Goal: Information Seeking & Learning: Learn about a topic

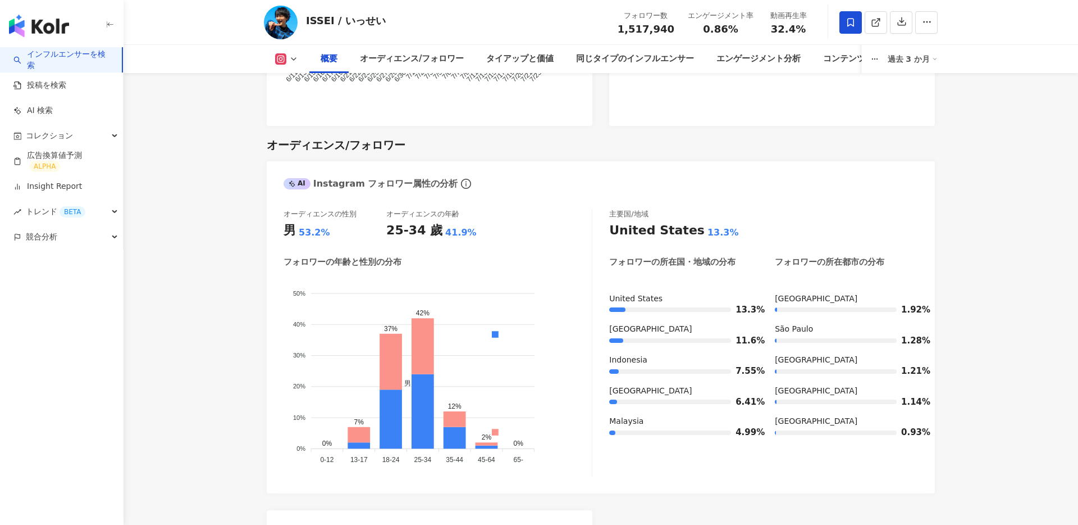
scroll to position [845, 0]
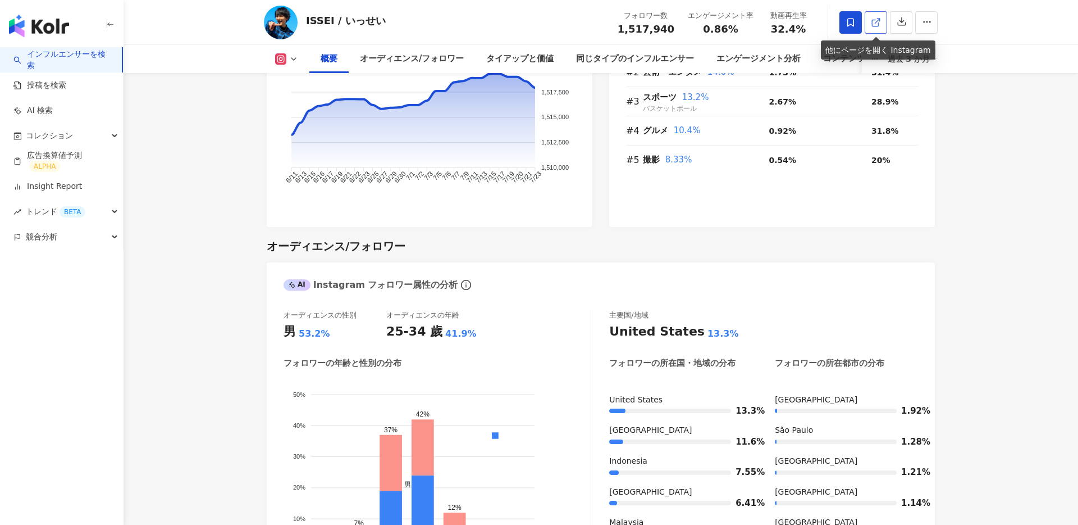
click at [874, 25] on icon at bounding box center [875, 23] width 6 height 6
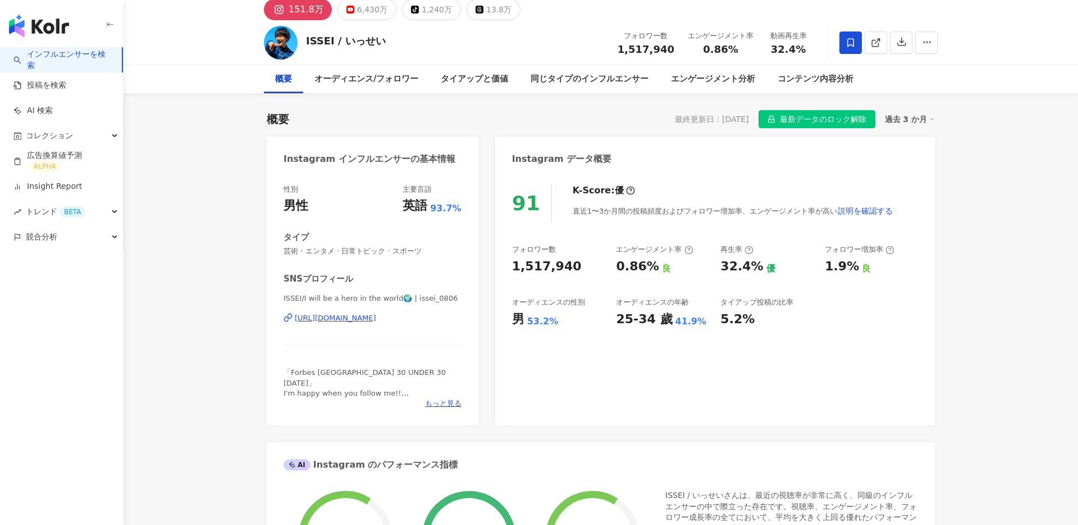
scroll to position [40, 0]
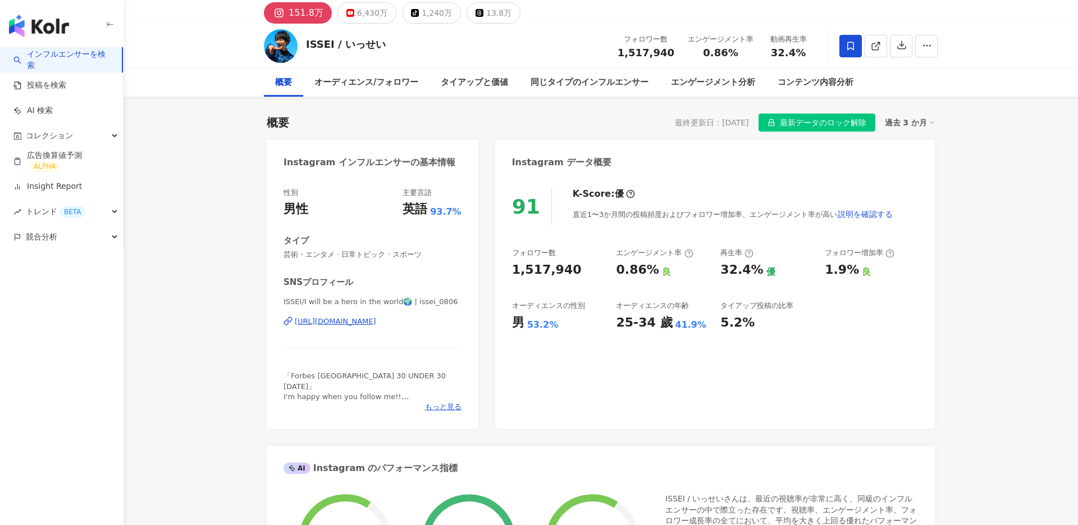
click at [115, 136] on icon "button" at bounding box center [116, 136] width 6 height 0
click at [63, 162] on link "全てのコレクション" at bounding box center [62, 161] width 71 height 11
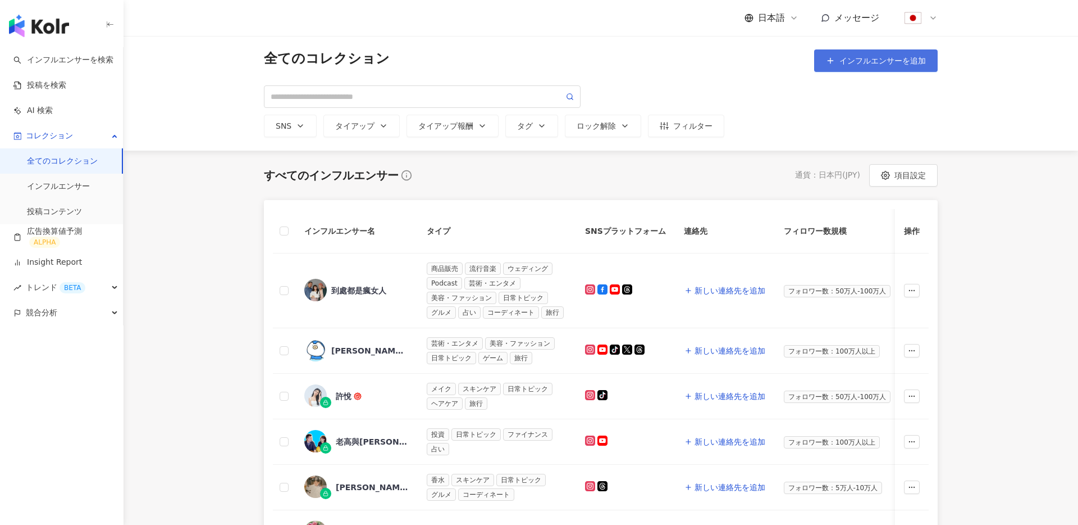
click at [876, 66] on button "インフルエンサーを追加" at bounding box center [876, 60] width 124 height 22
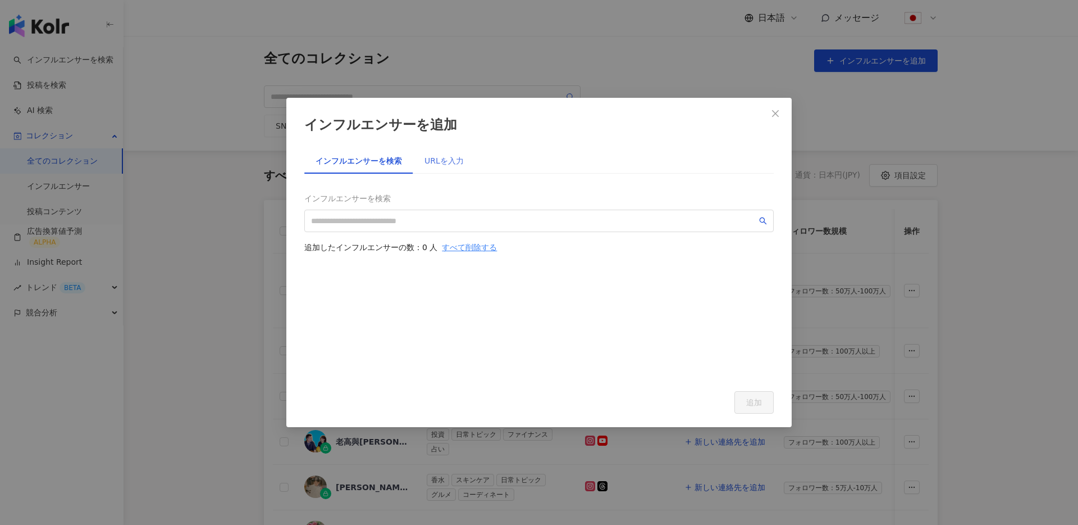
click at [456, 168] on div "URLを入力" at bounding box center [444, 161] width 62 height 26
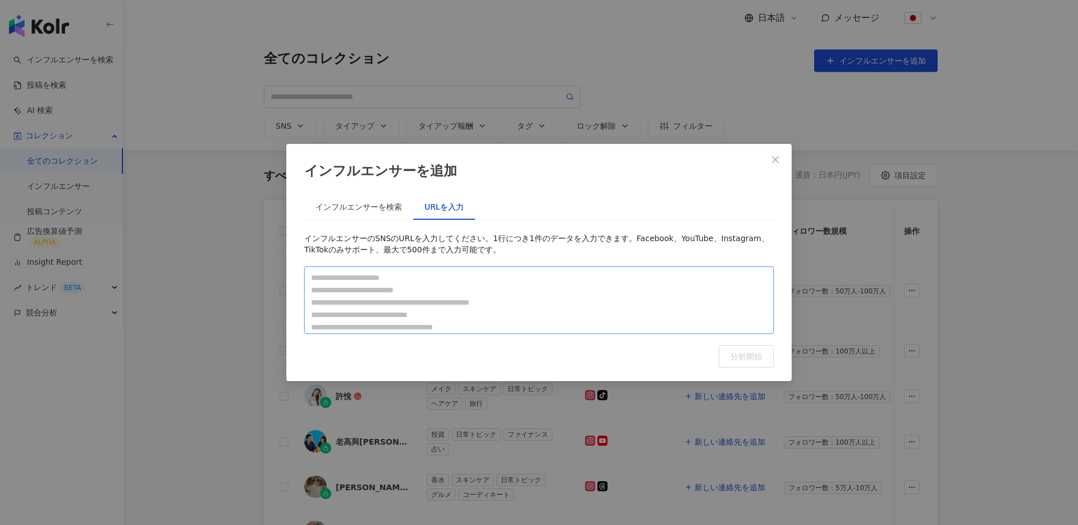
drag, startPoint x: 321, startPoint y: 281, endPoint x: 436, endPoint y: 311, distance: 118.8
click at [436, 311] on textarea at bounding box center [539, 299] width 470 height 67
click at [778, 161] on icon "close" at bounding box center [775, 159] width 9 height 9
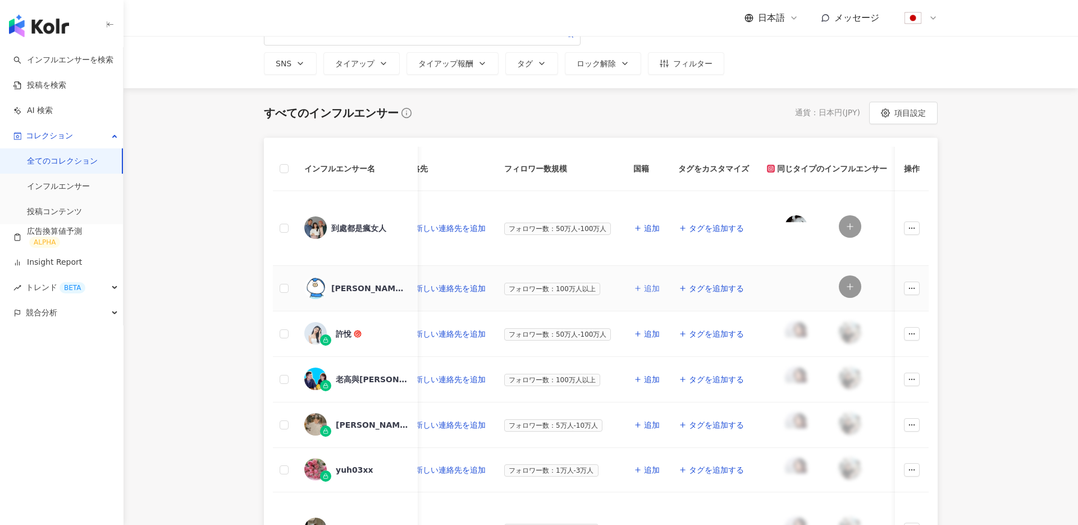
scroll to position [0, 509]
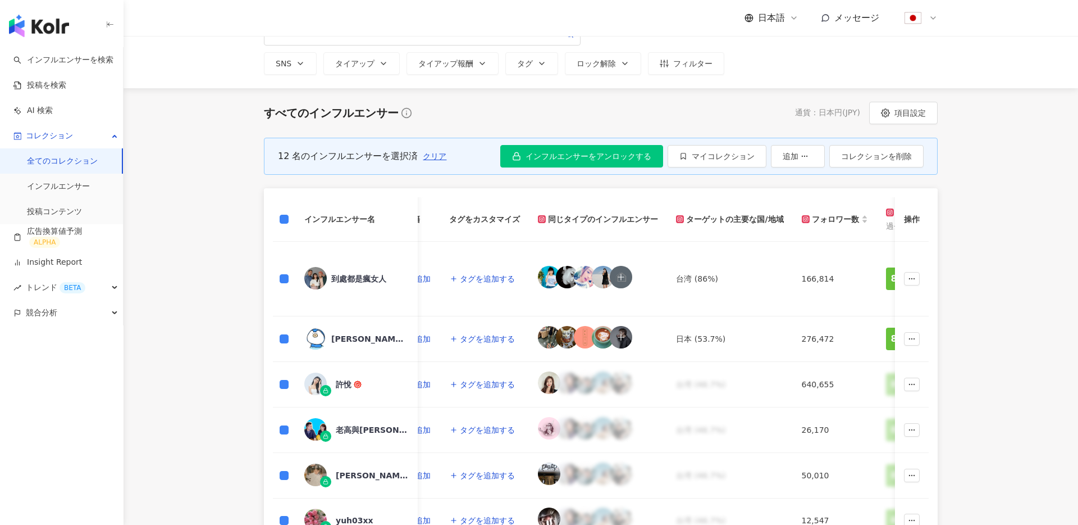
click at [589, 144] on div "12 名のインフルエンサーを選択済 クリア インフルエンサーをアンロックする マイコレクション 追加 コレクションを削除" at bounding box center [601, 156] width 674 height 37
click at [582, 152] on span "インフルエンサーをアンロックする" at bounding box center [589, 156] width 126 height 9
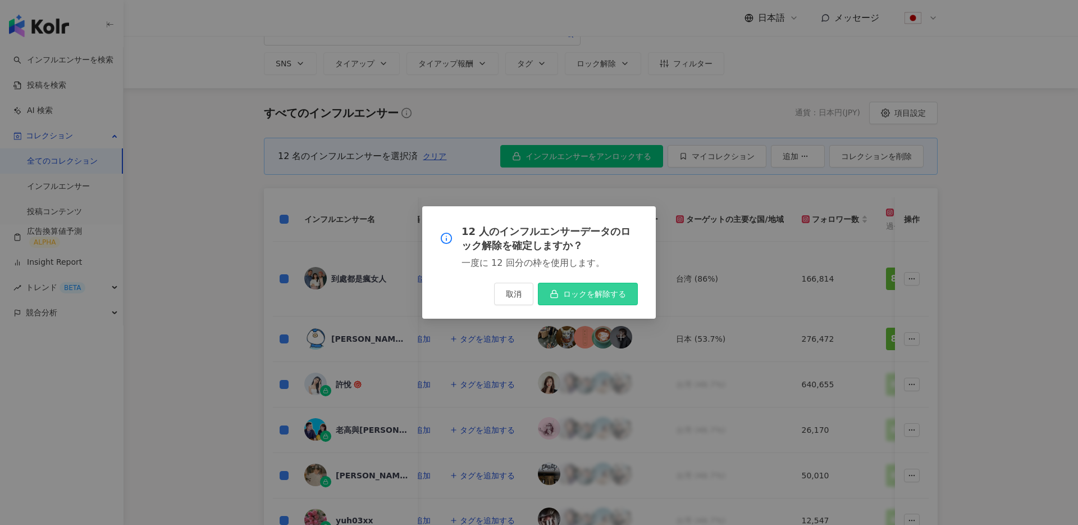
click at [578, 300] on button "ロックを解除する" at bounding box center [588, 293] width 100 height 22
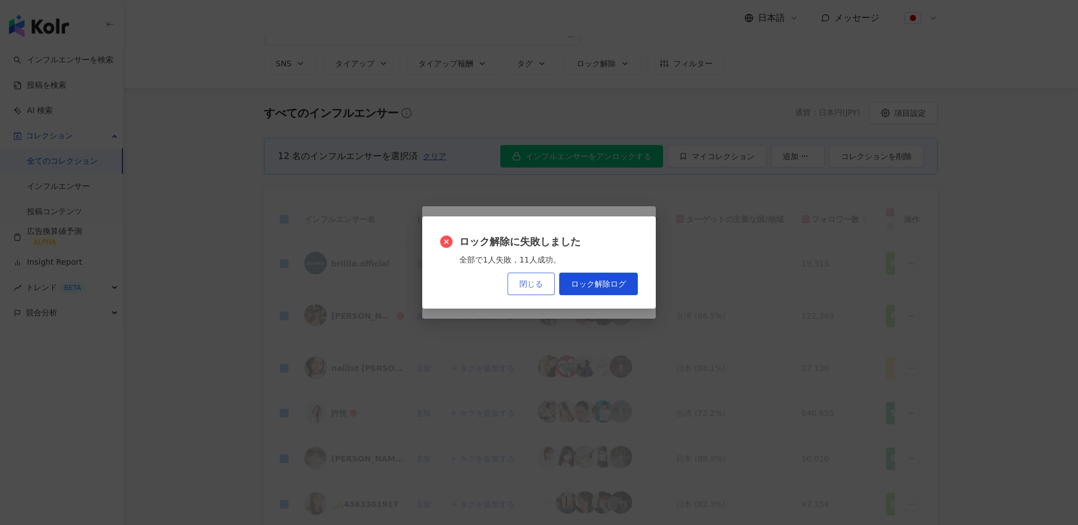
click at [543, 291] on button "閉じる" at bounding box center [531, 283] width 47 height 22
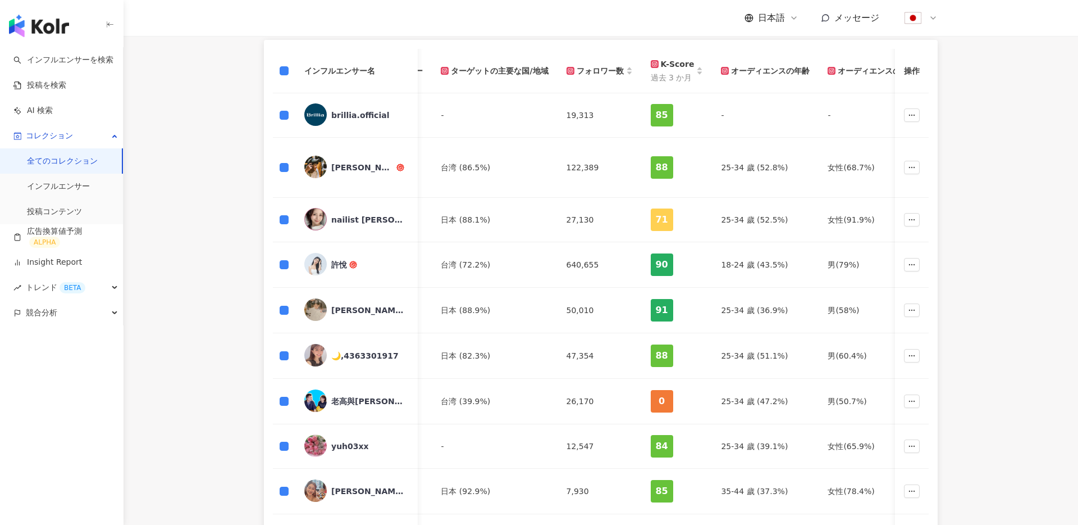
scroll to position [0, 655]
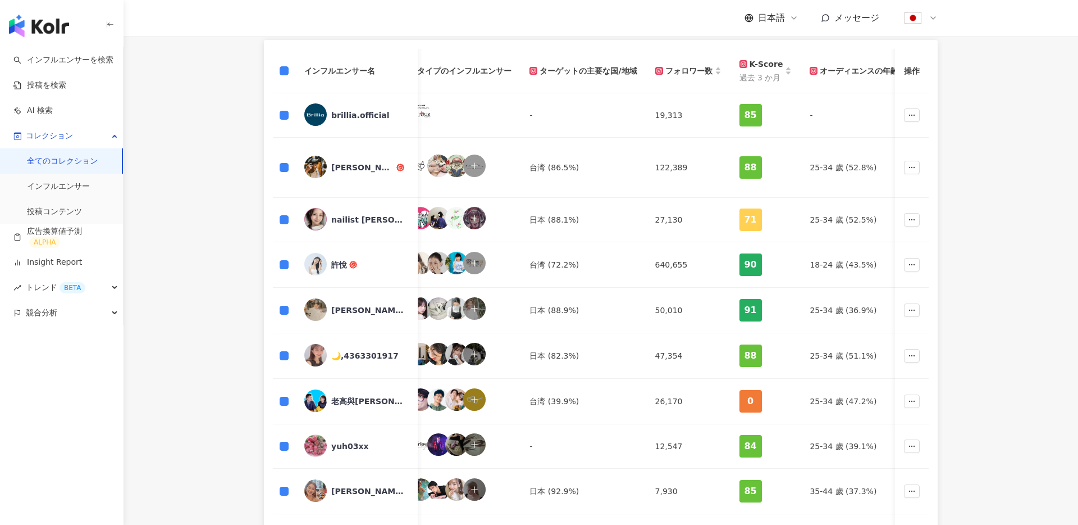
click at [341, 163] on div "歐馬克" at bounding box center [362, 167] width 63 height 11
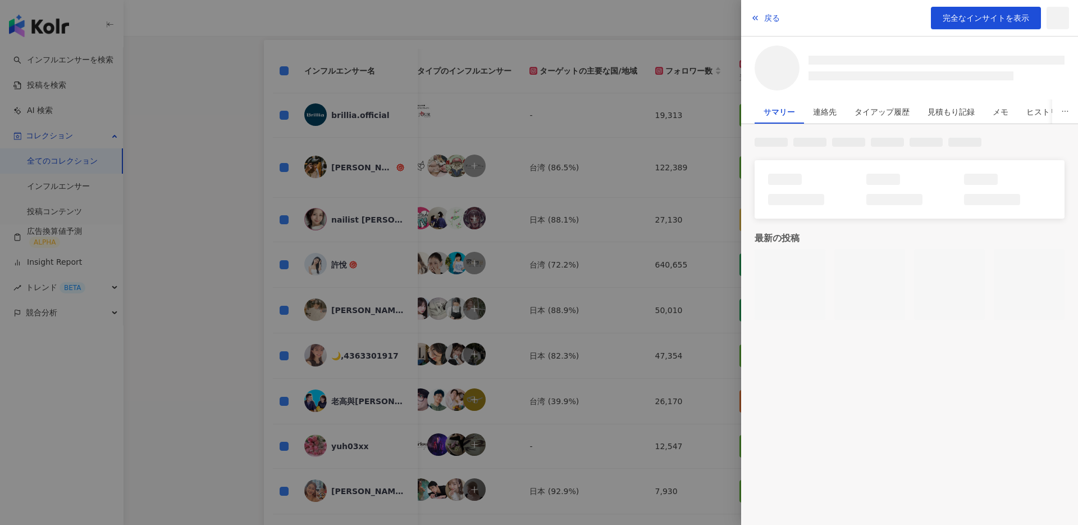
click at [422, 175] on div at bounding box center [539, 262] width 1078 height 525
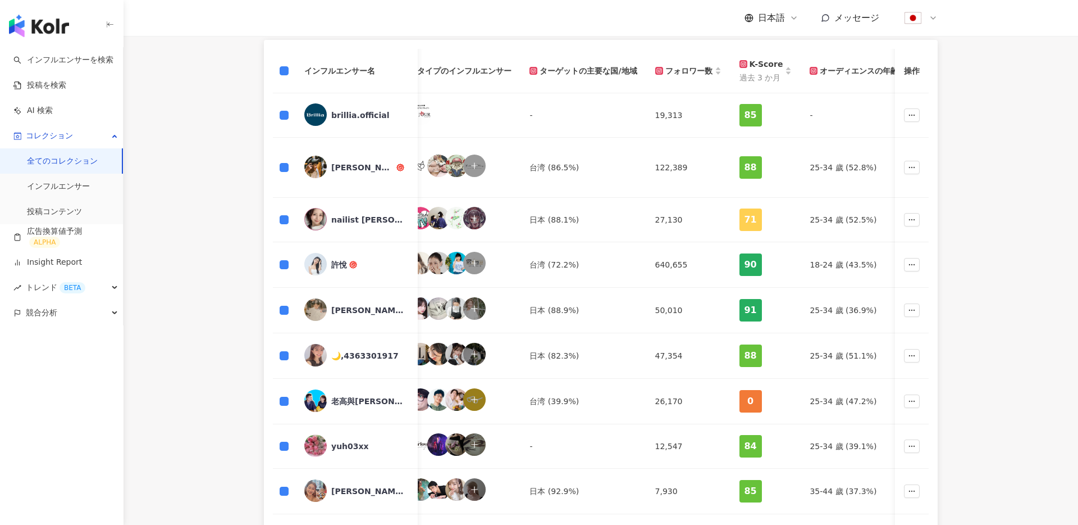
click at [345, 227] on div "nailist [PERSON_NAME] / [PERSON_NAME]" at bounding box center [356, 220] width 104 height 24
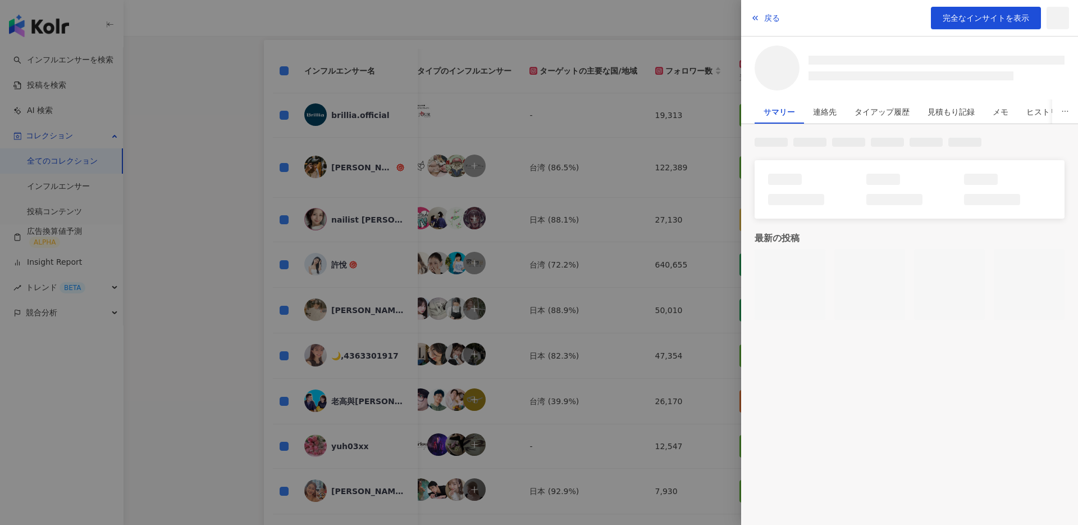
click at [371, 218] on div at bounding box center [539, 262] width 1078 height 525
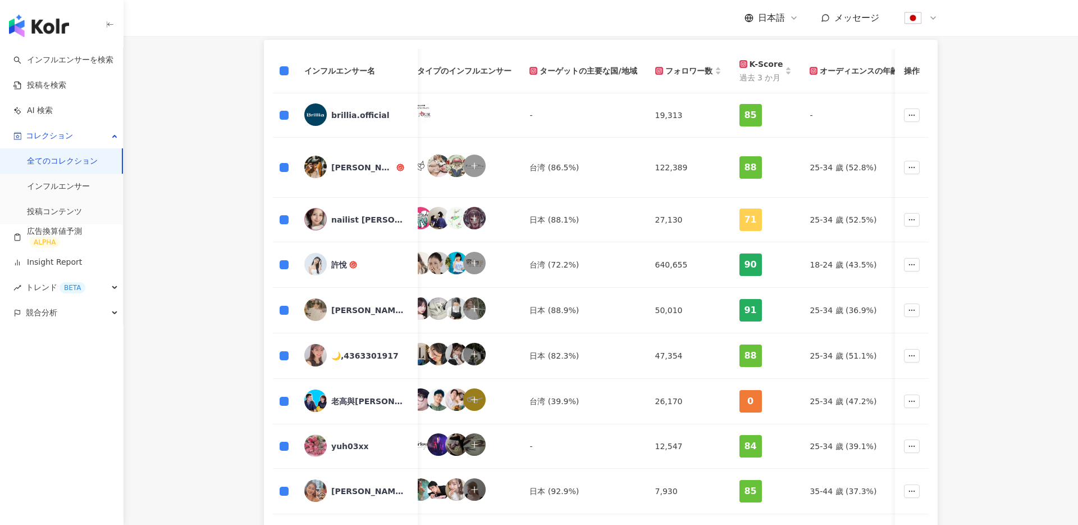
click at [373, 218] on div "nailist [PERSON_NAME] / [PERSON_NAME]" at bounding box center [367, 219] width 73 height 11
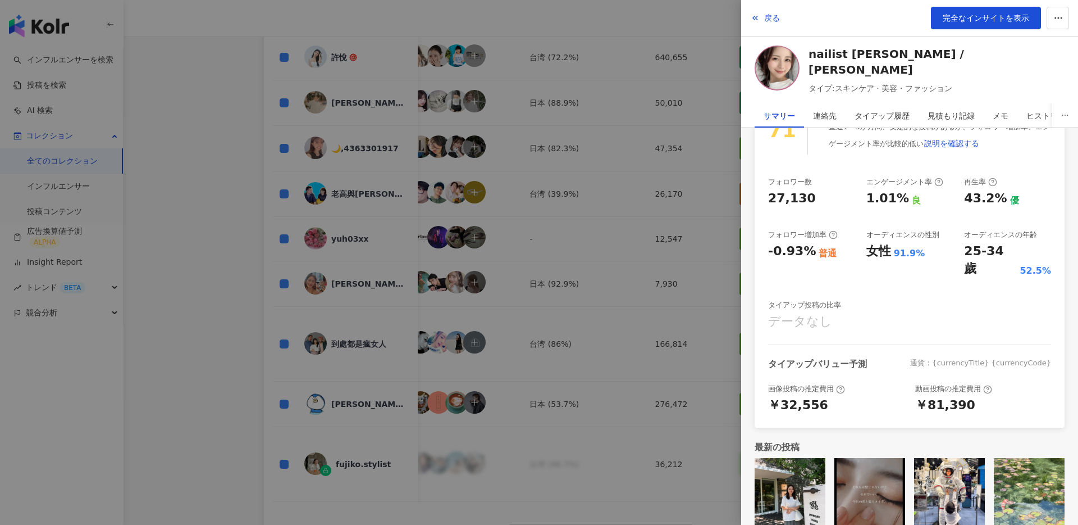
scroll to position [424, 0]
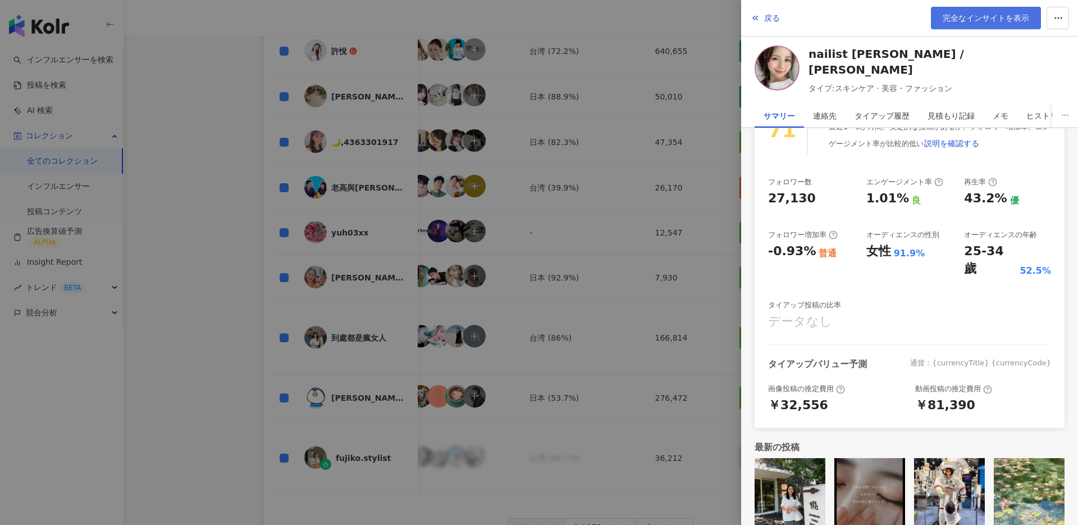
click at [991, 28] on link "完全なインサイトを表示" at bounding box center [986, 18] width 110 height 22
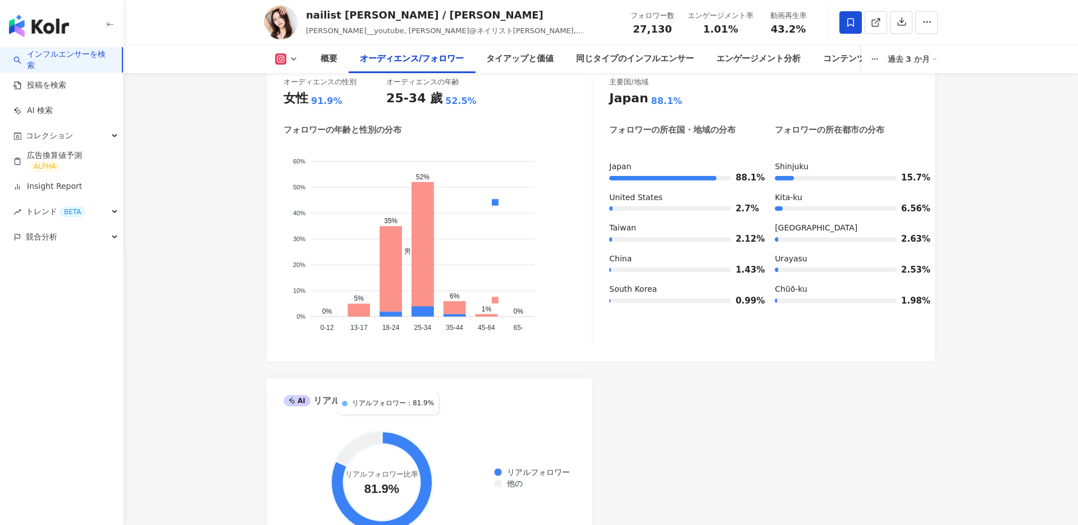
scroll to position [1056, 0]
